Goal: Navigation & Orientation: Find specific page/section

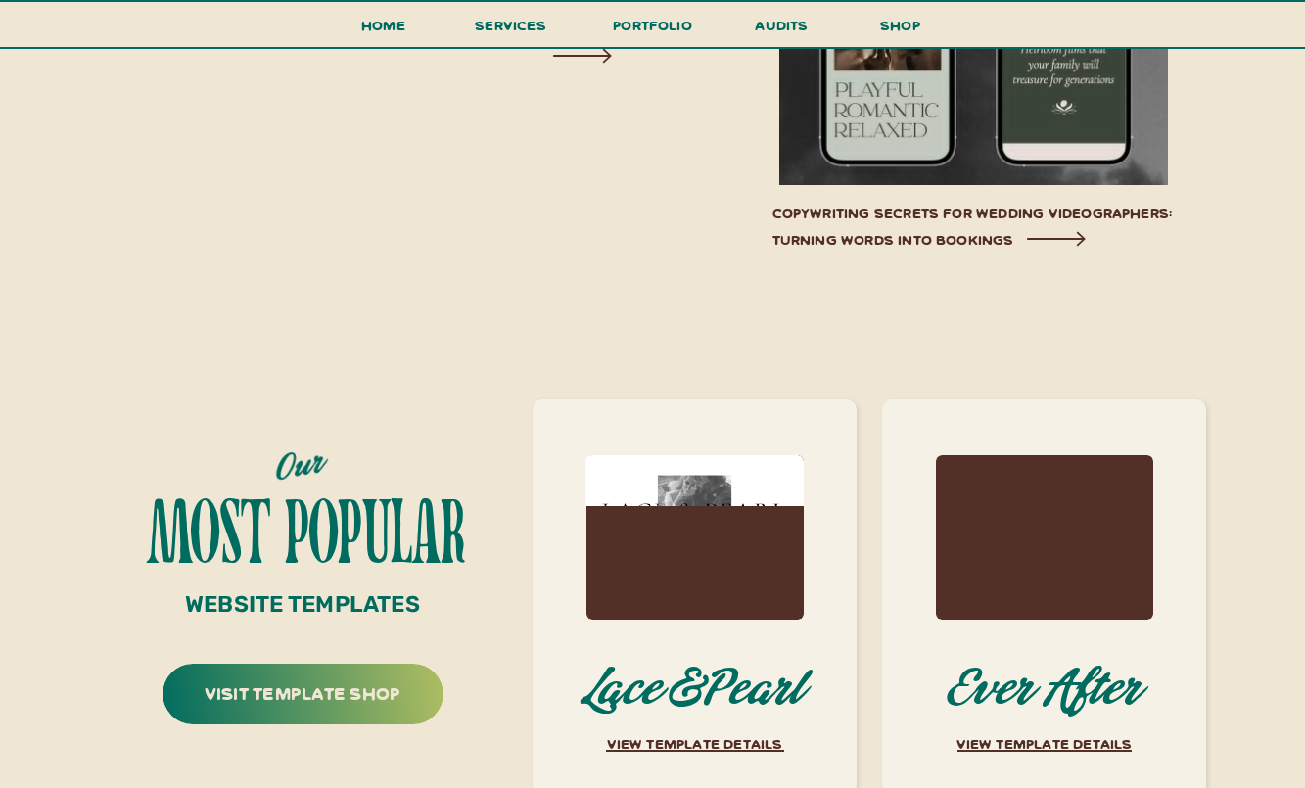
scroll to position [7458, 0]
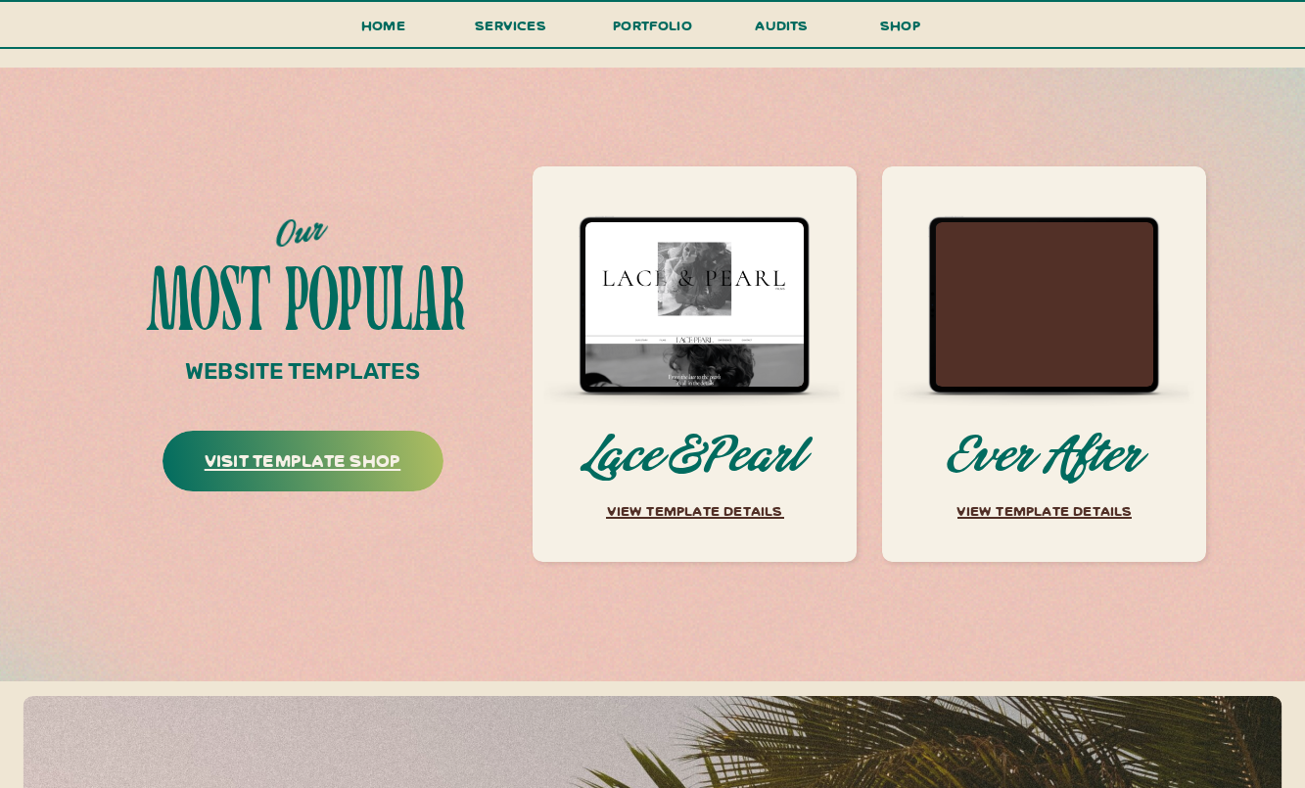
click at [378, 465] on h3 "visit template shop" at bounding box center [302, 464] width 279 height 40
click at [368, 452] on h3 "visit template shop" at bounding box center [302, 464] width 279 height 40
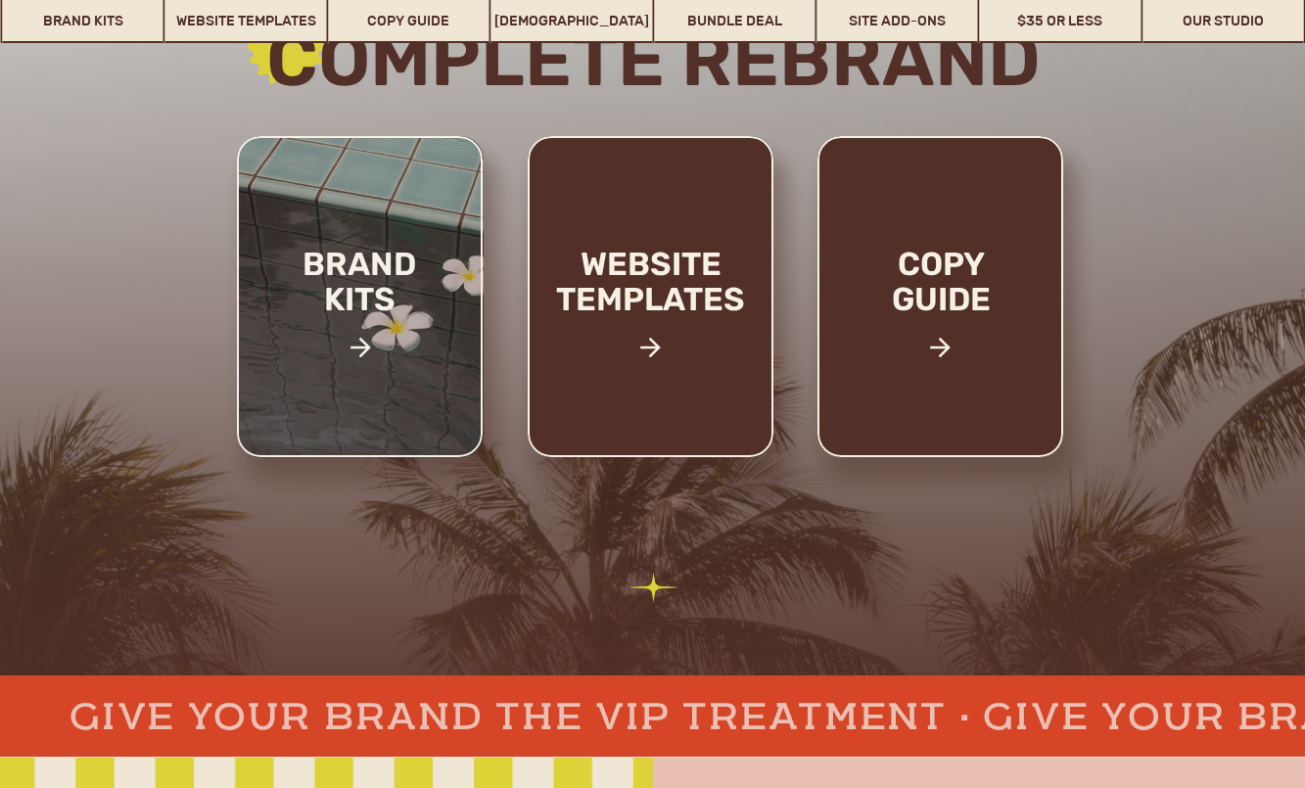
scroll to position [308, 0]
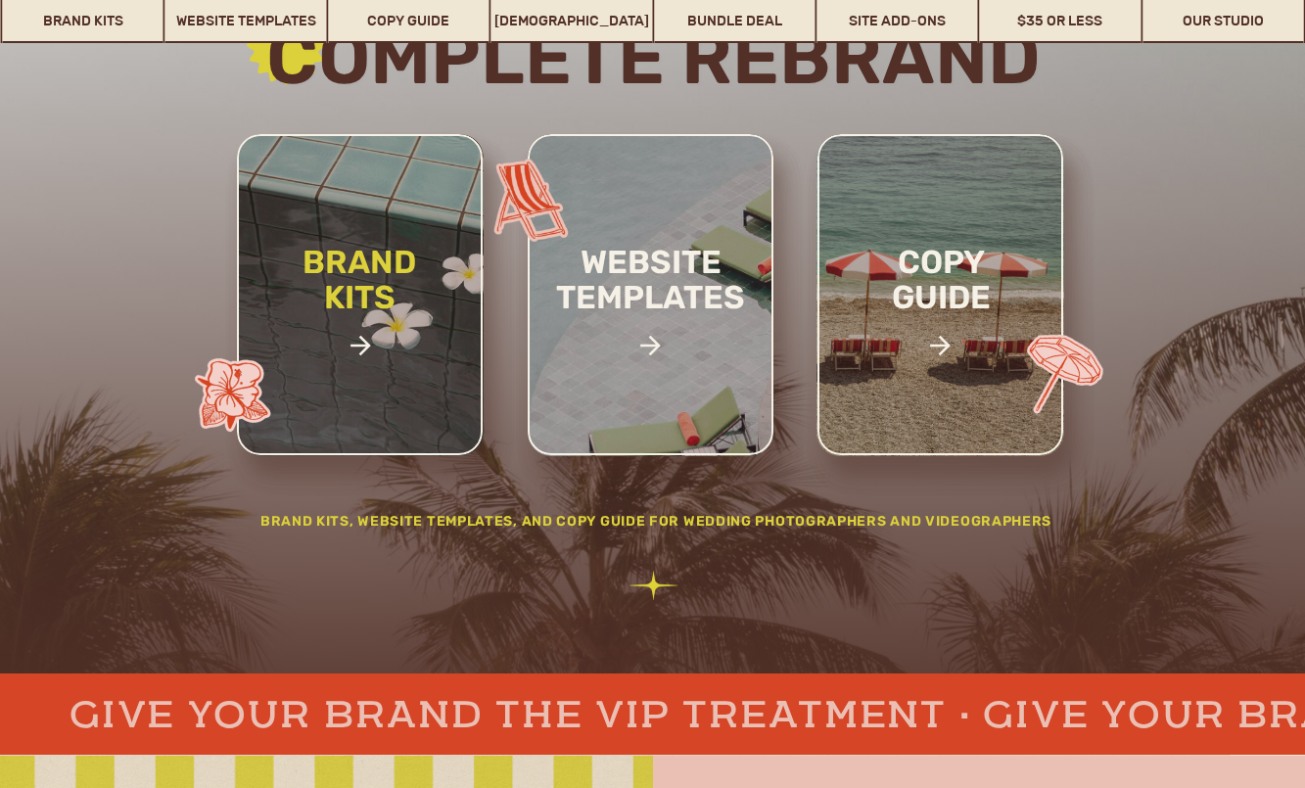
click at [375, 298] on h2 "brand kits" at bounding box center [359, 313] width 165 height 136
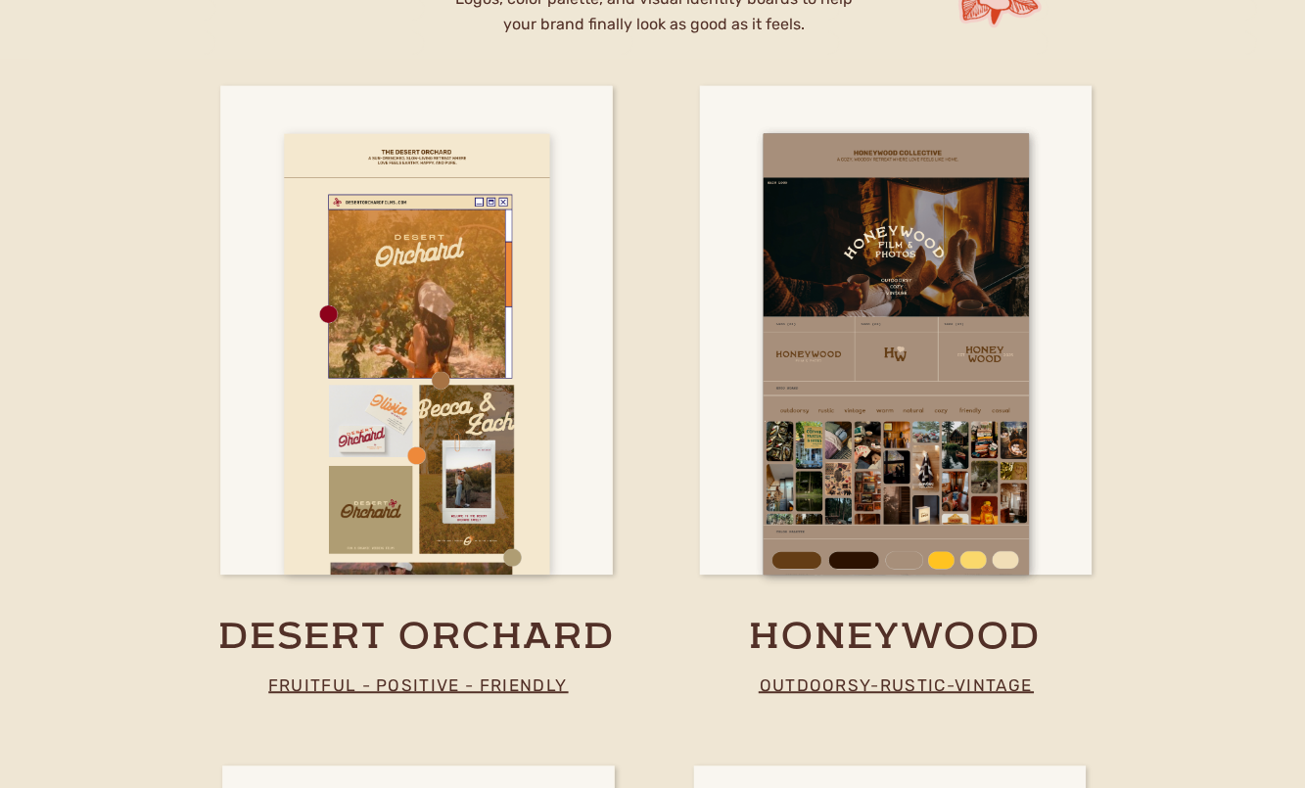
scroll to position [3443, 0]
click at [459, 481] on div at bounding box center [416, 353] width 265 height 440
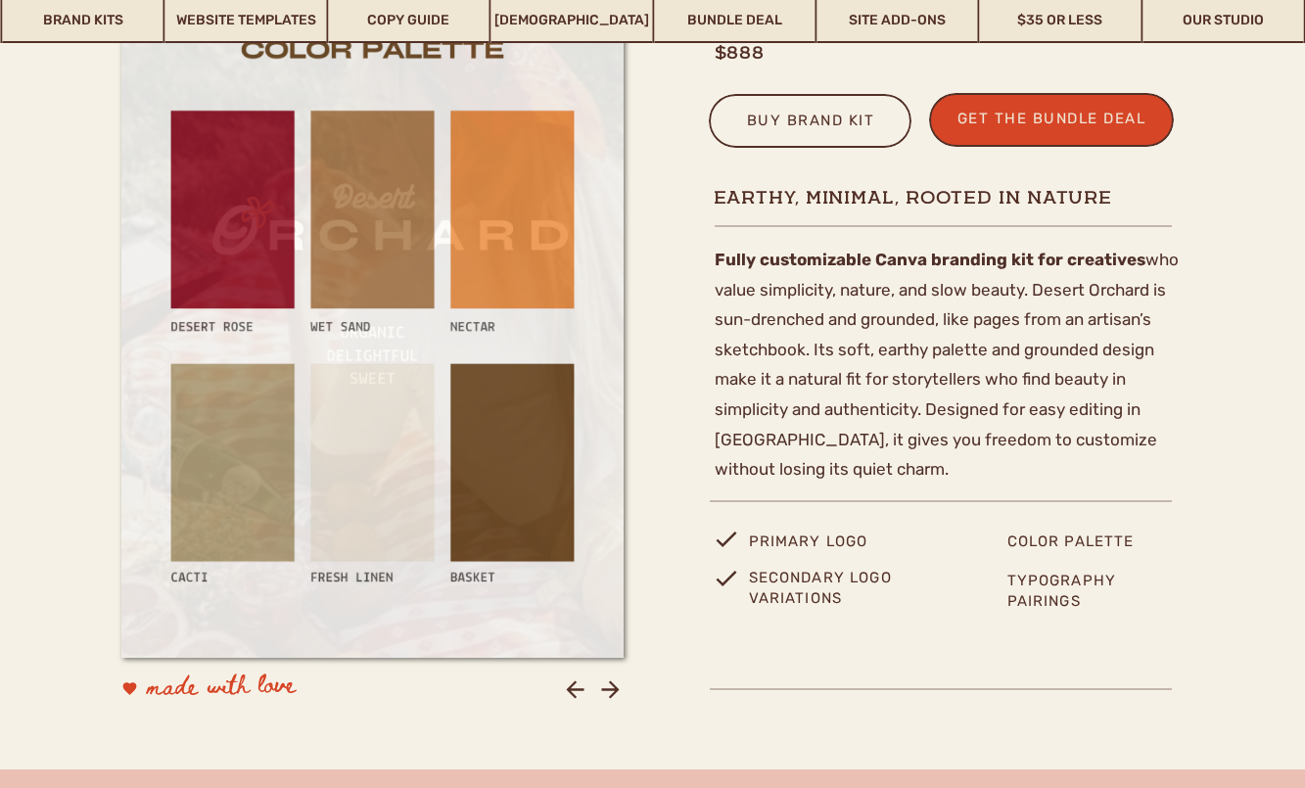
scroll to position [706, 0]
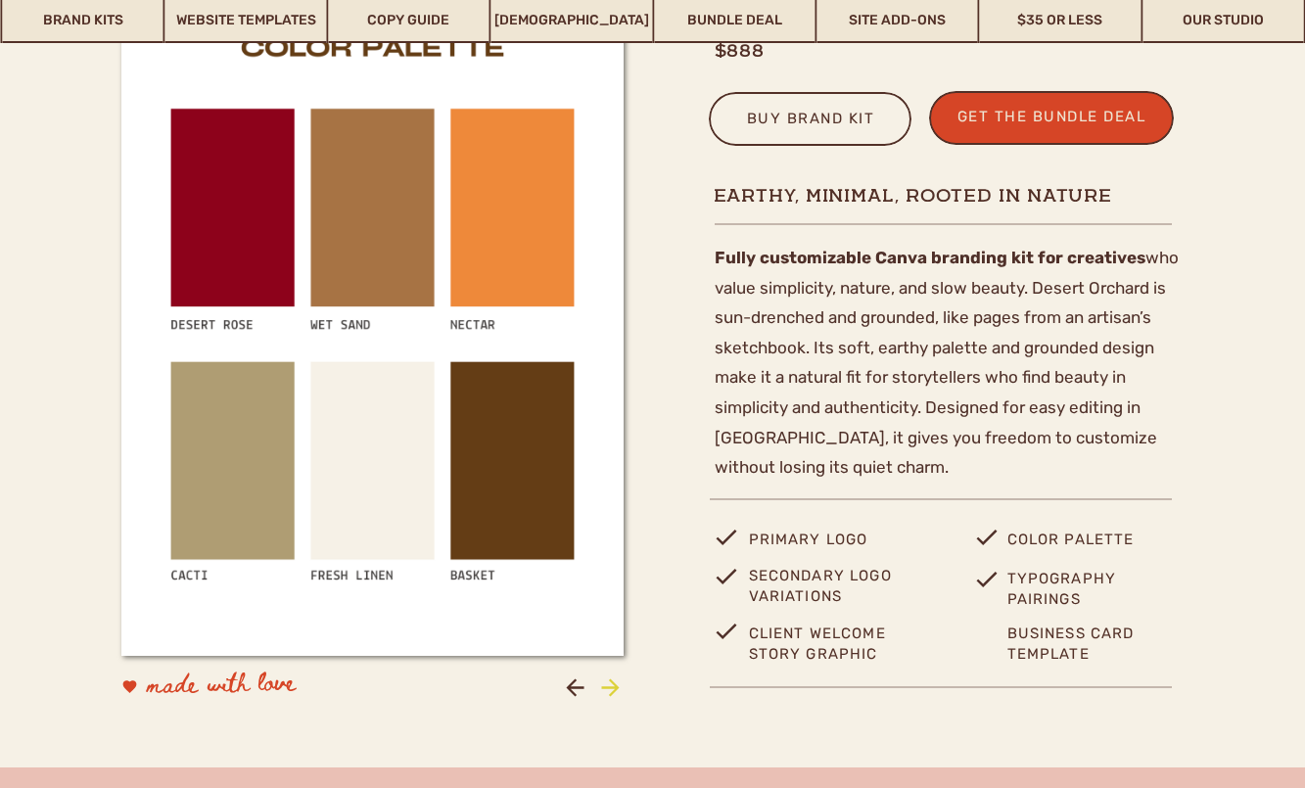
click at [602, 688] on icon at bounding box center [610, 687] width 18 height 18
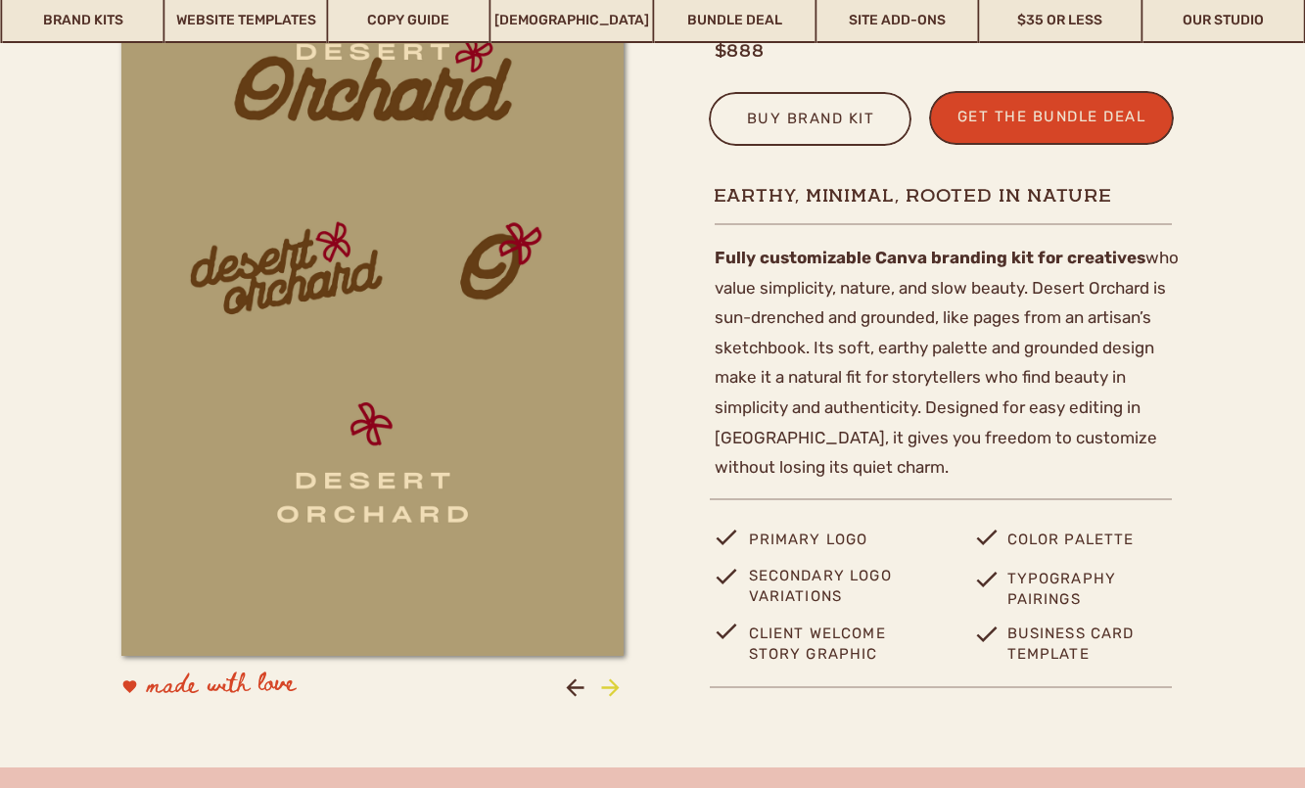
click at [602, 688] on icon at bounding box center [610, 687] width 18 height 18
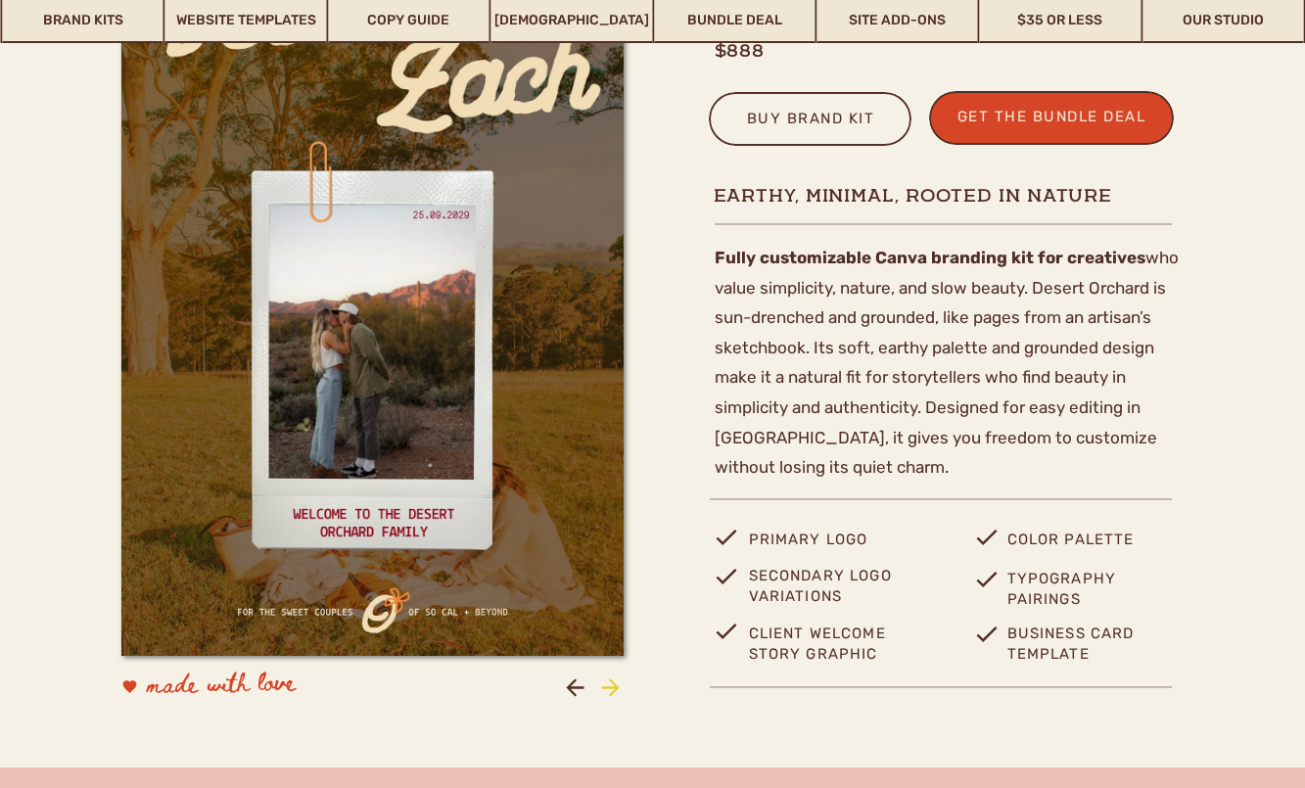
click at [602, 688] on icon at bounding box center [610, 687] width 18 height 18
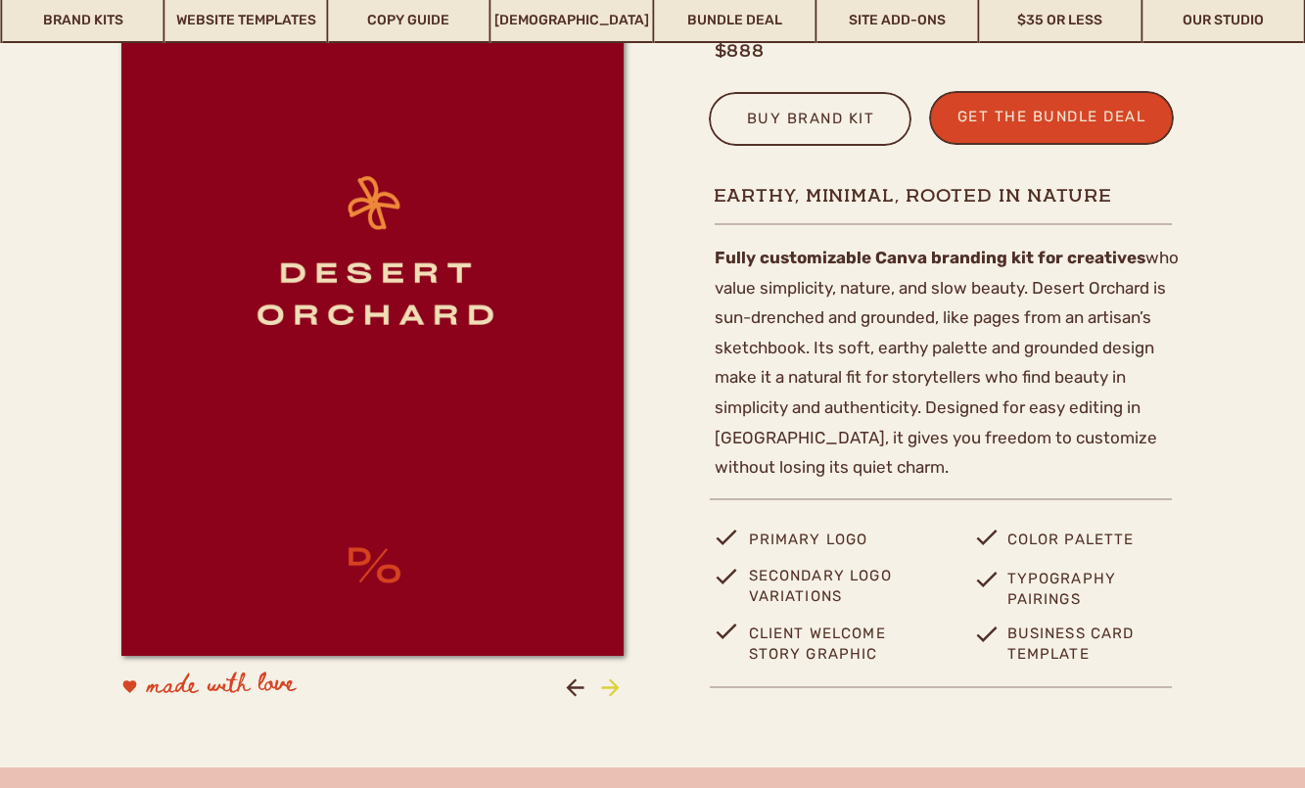
click at [602, 688] on icon at bounding box center [610, 687] width 18 height 18
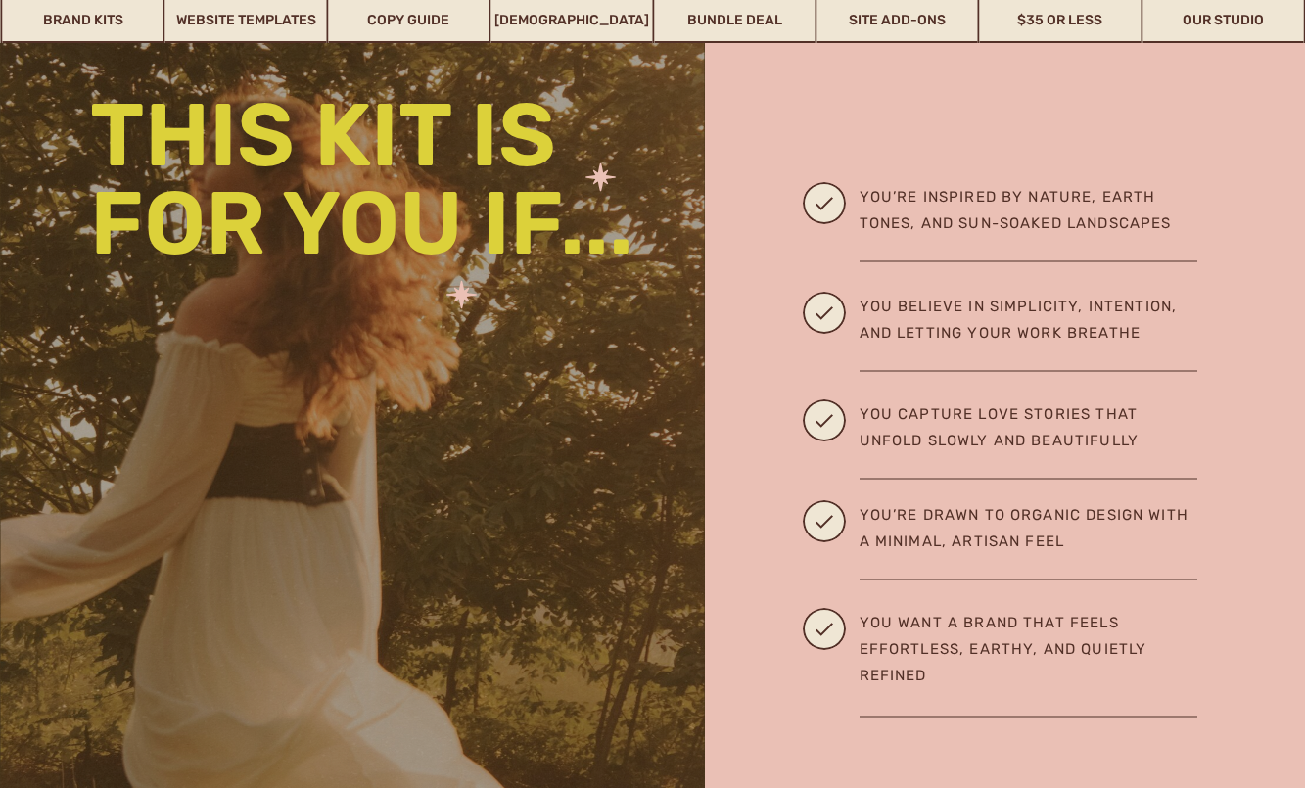
scroll to position [2523, 0]
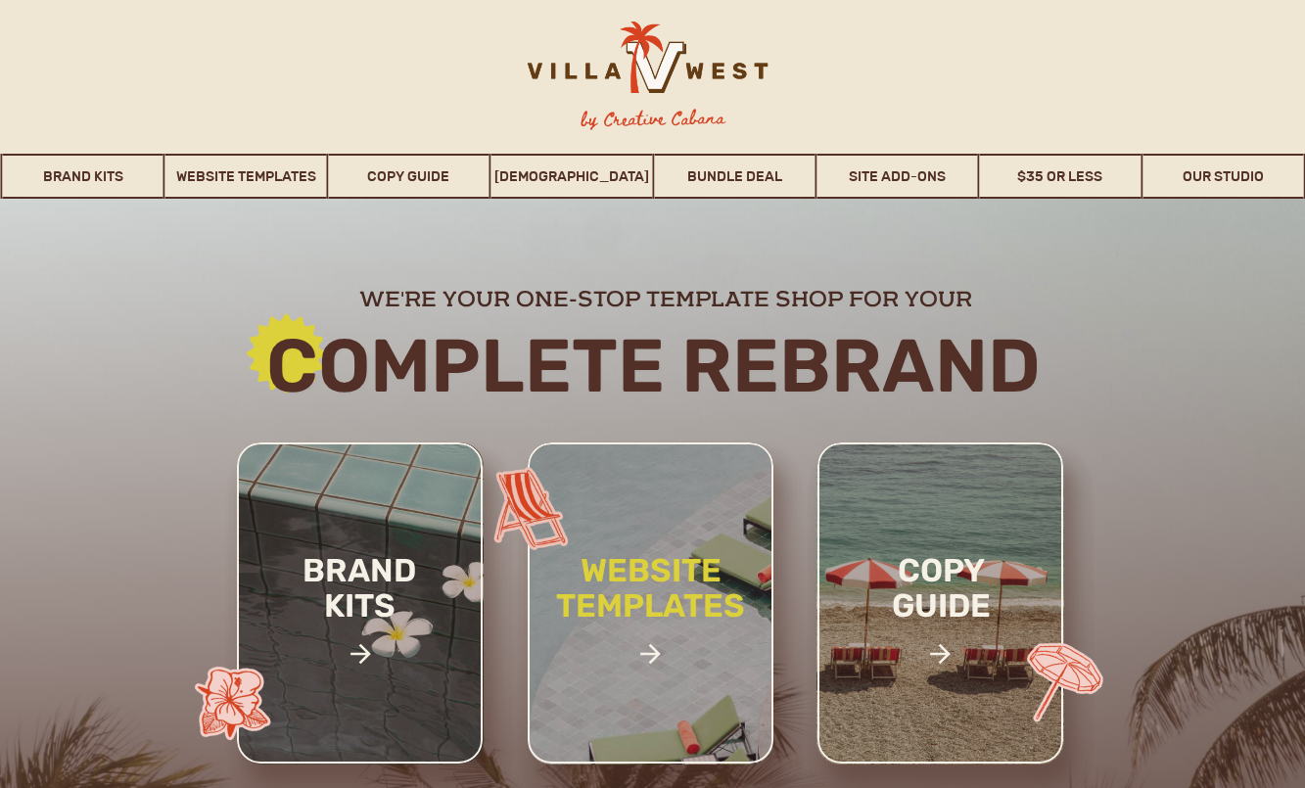
click at [638, 563] on h2 "website templates" at bounding box center [651, 609] width 256 height 113
click at [666, 88] on div at bounding box center [644, 67] width 307 height 91
click at [635, 77] on div at bounding box center [644, 67] width 307 height 91
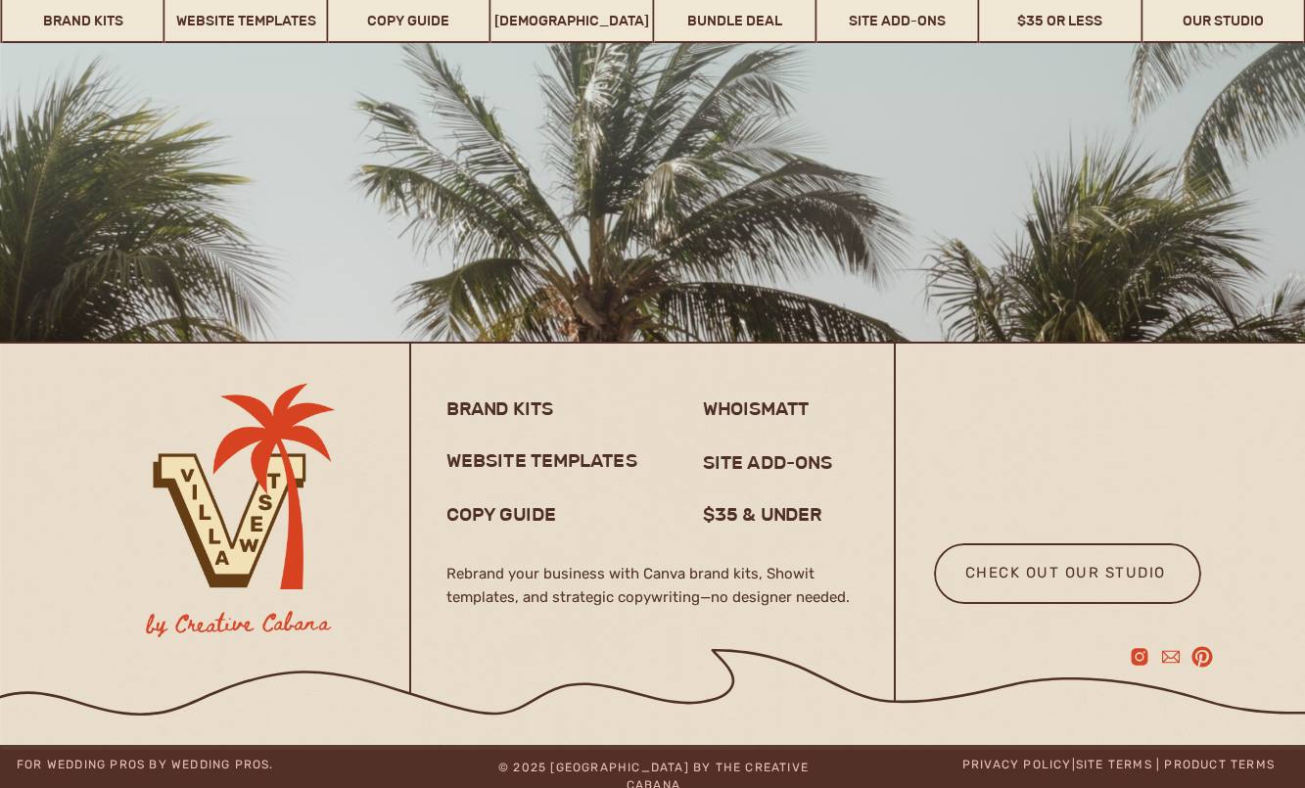
scroll to position [15504, 0]
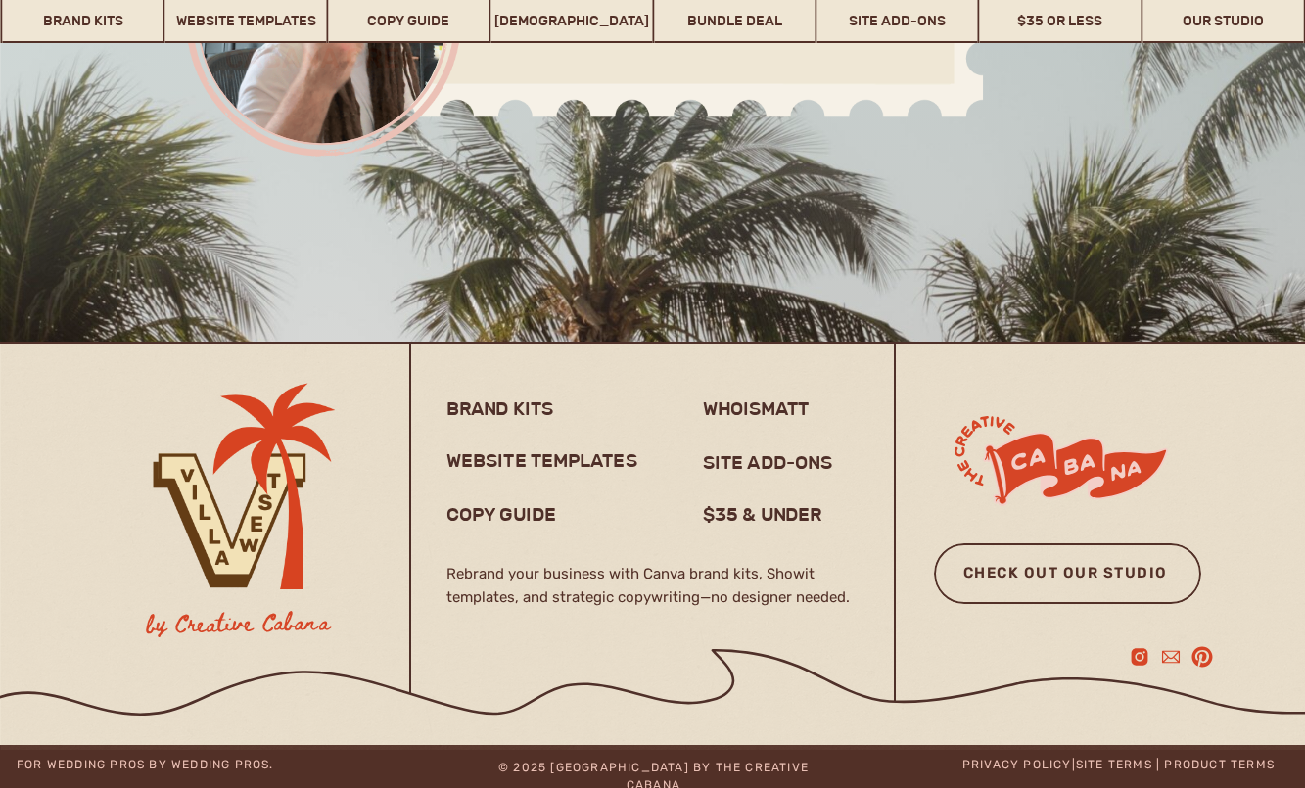
click at [1067, 579] on h3 "check out our studio" at bounding box center [1065, 581] width 246 height 43
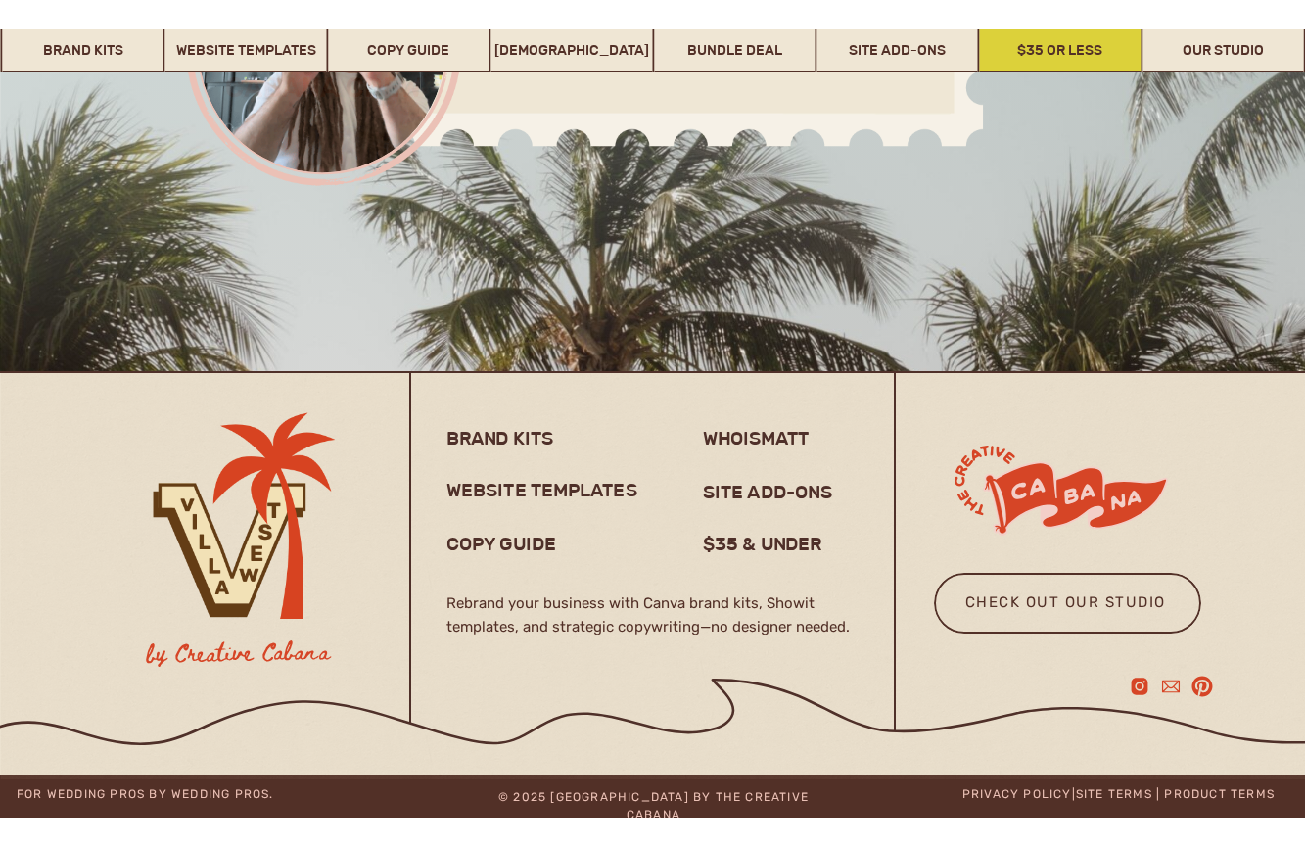
scroll to position [15446, 0]
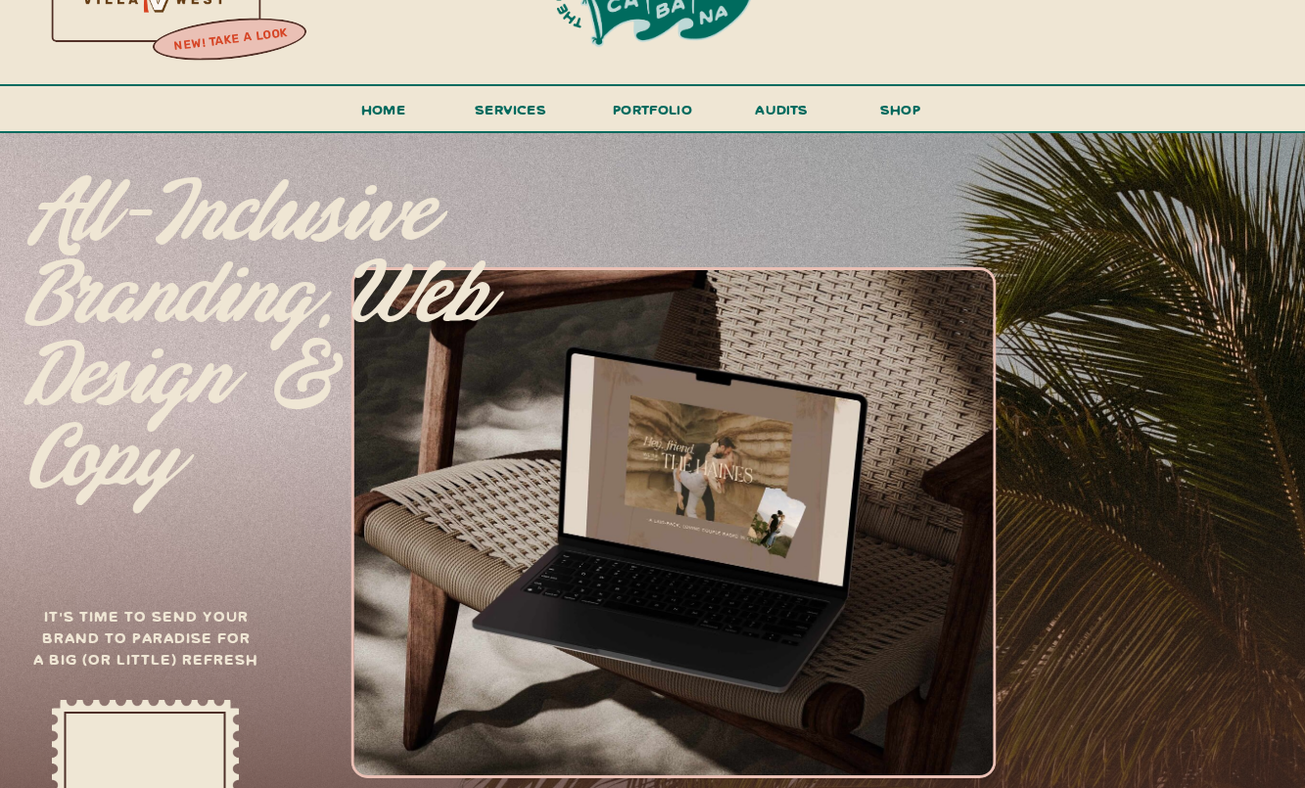
scroll to position [97, 0]
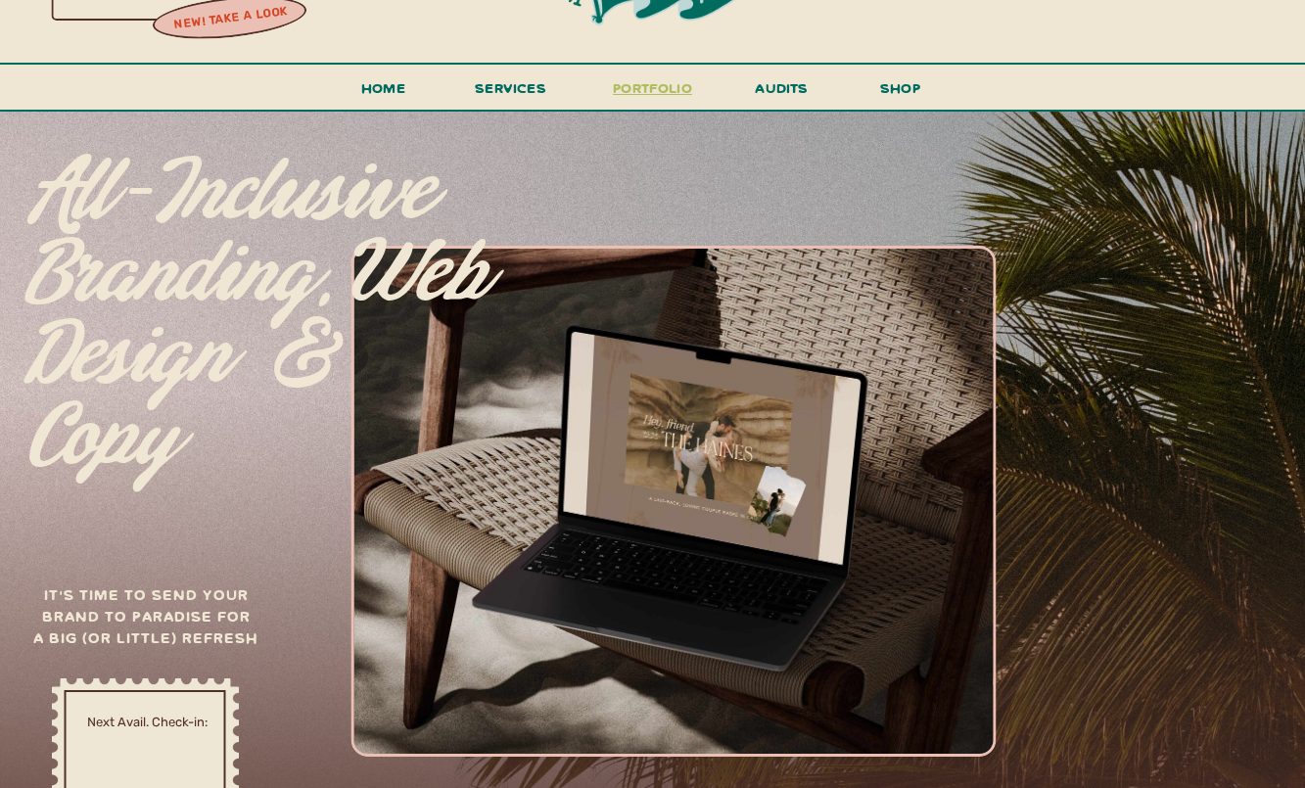
click at [671, 90] on h3 "portfolio" at bounding box center [653, 93] width 92 height 36
